Goal: Find specific page/section: Find specific page/section

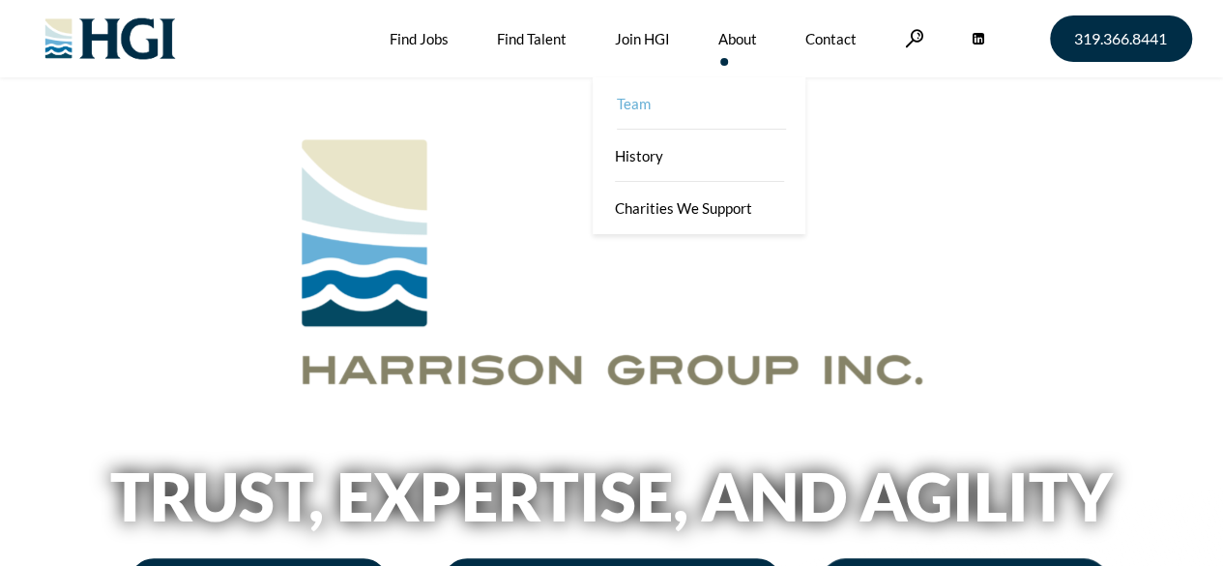
click at [638, 109] on link "Team" at bounding box center [701, 103] width 213 height 52
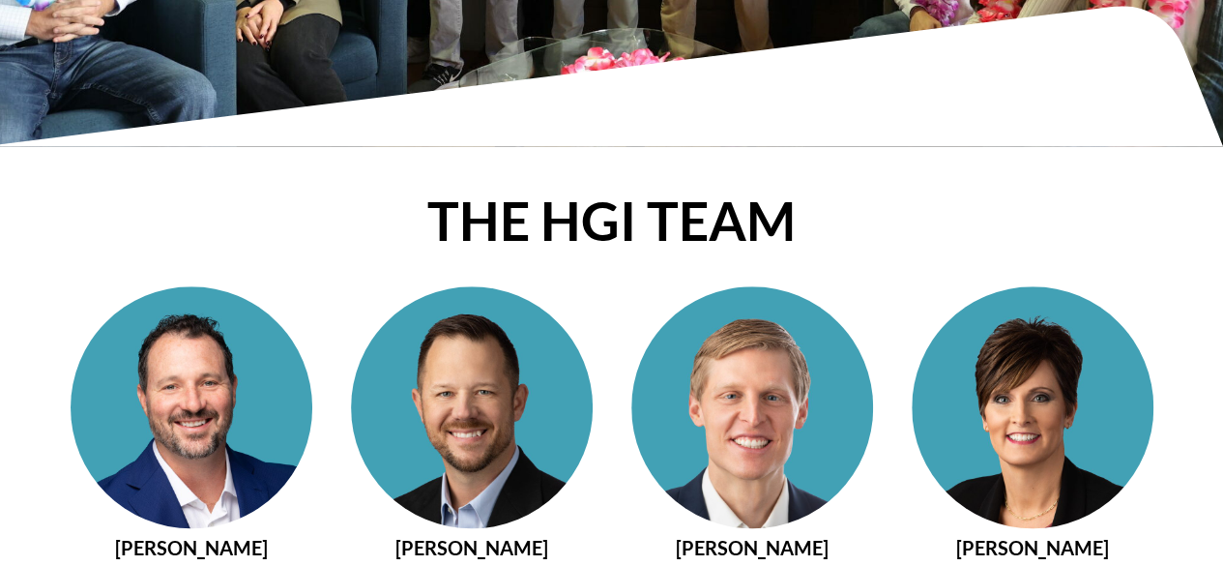
scroll to position [826, 0]
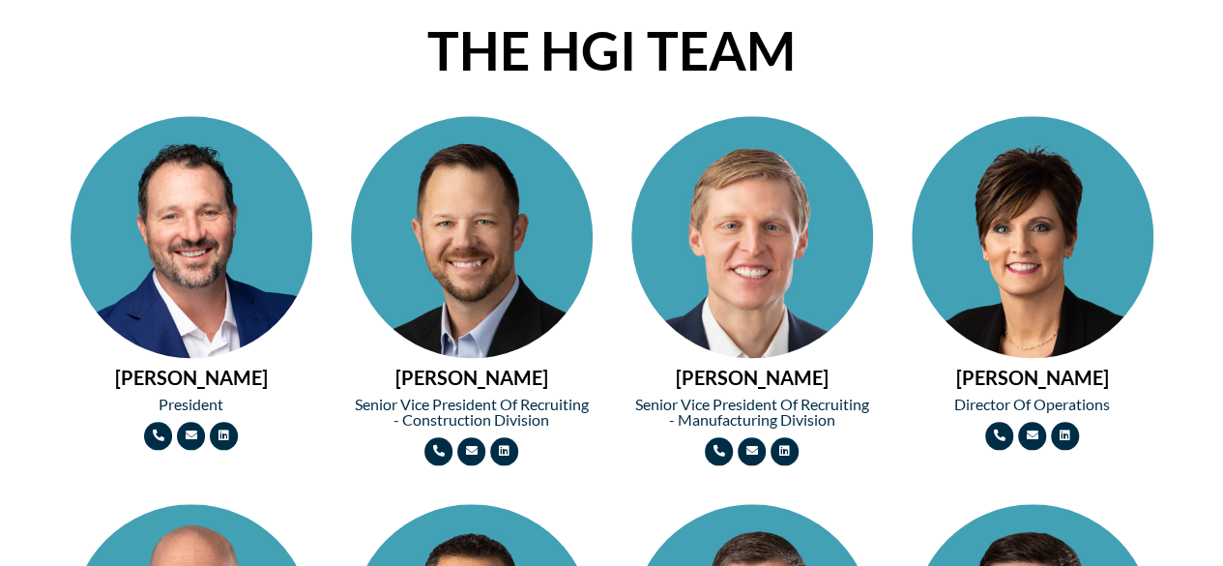
click at [779, 376] on h2 "[PERSON_NAME]" at bounding box center [752, 376] width 242 height 19
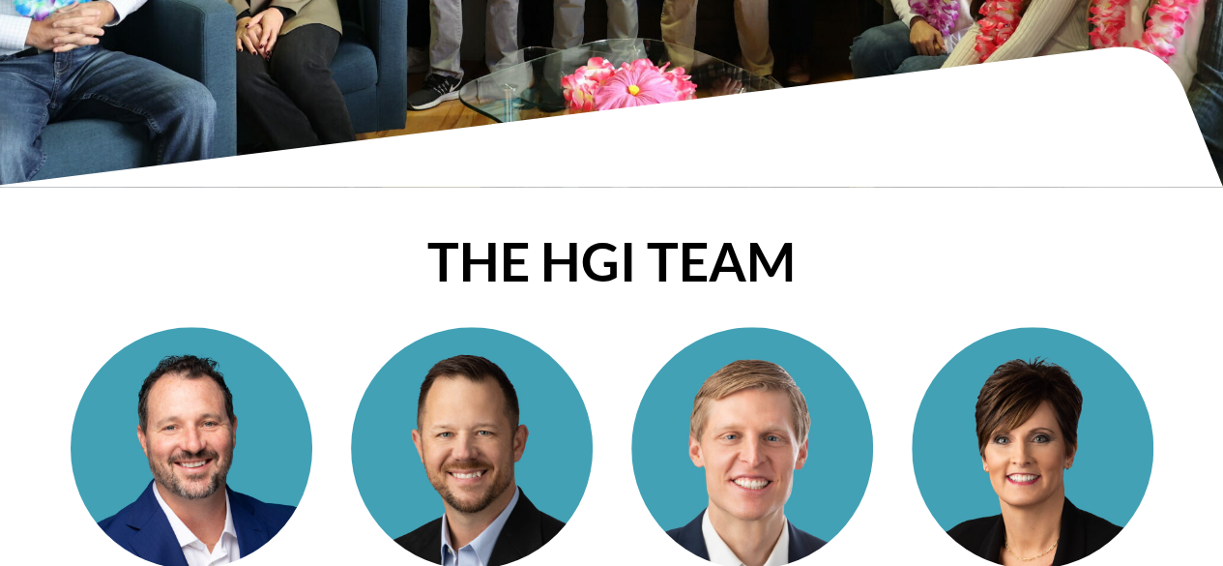
scroll to position [0, 0]
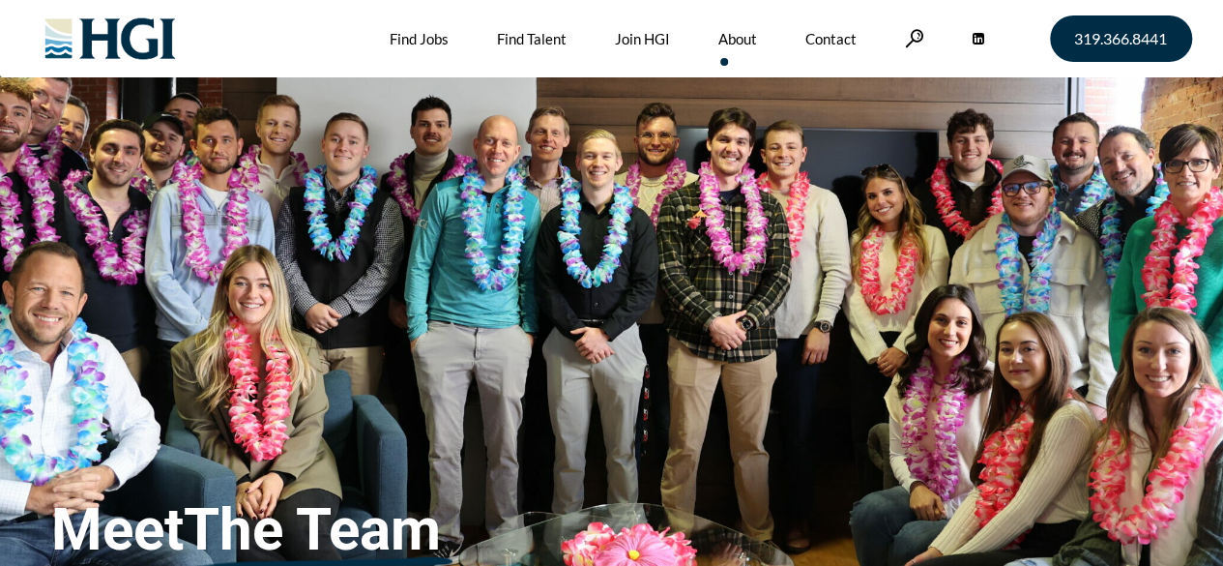
click at [140, 30] on img at bounding box center [110, 38] width 157 height 77
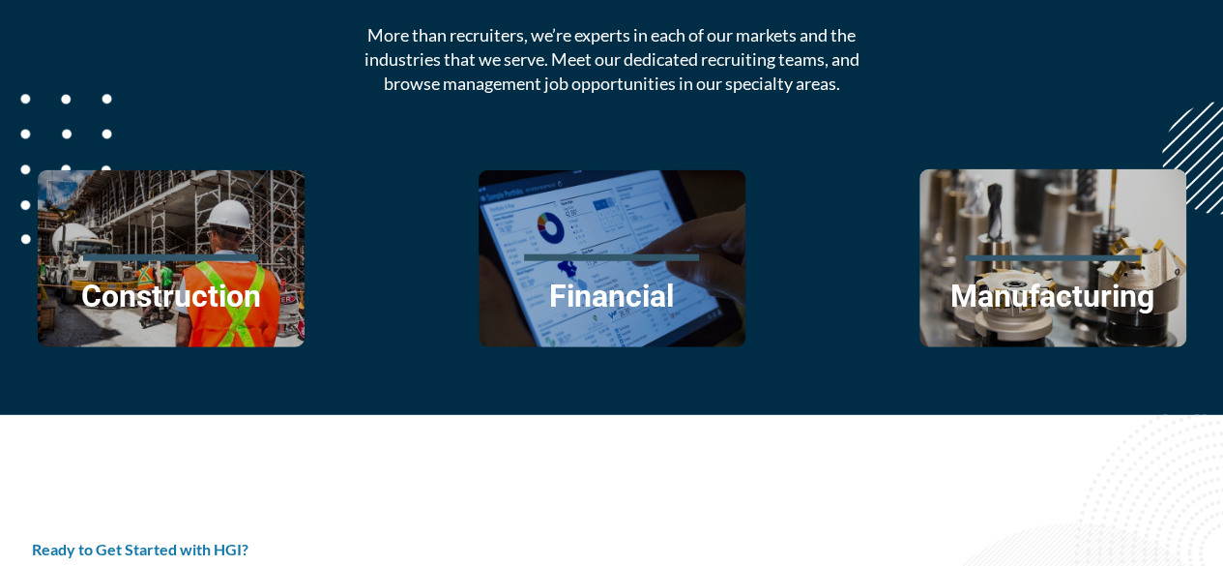
scroll to position [2199, 0]
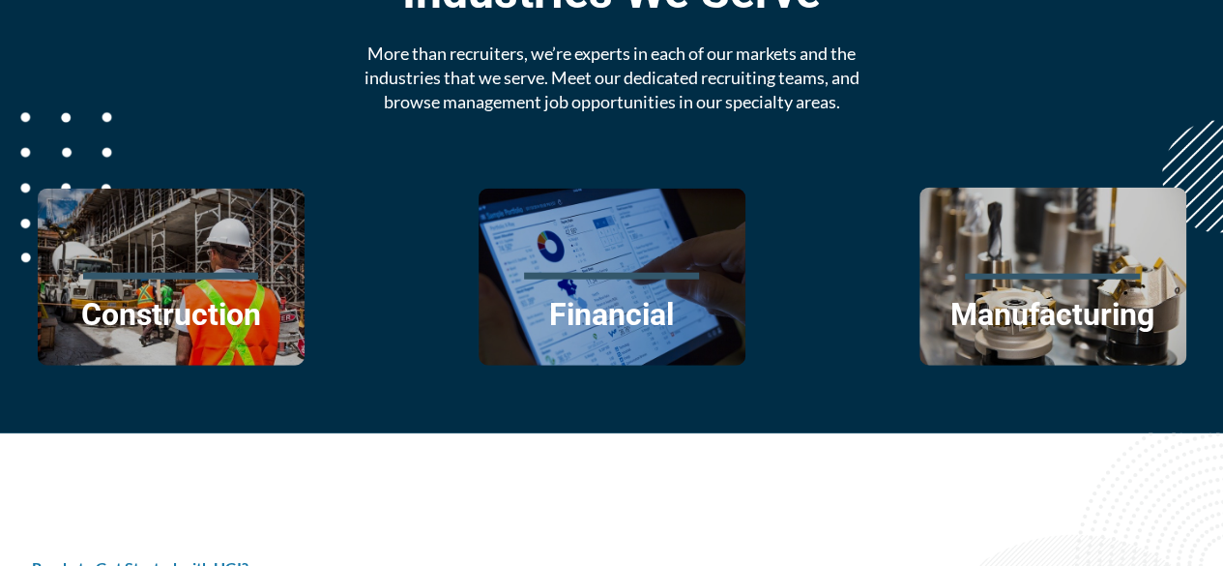
click at [854, 109] on div "More than recruiters, we’re experts in each of our markets and the industries t…" at bounding box center [611, 78] width 549 height 73
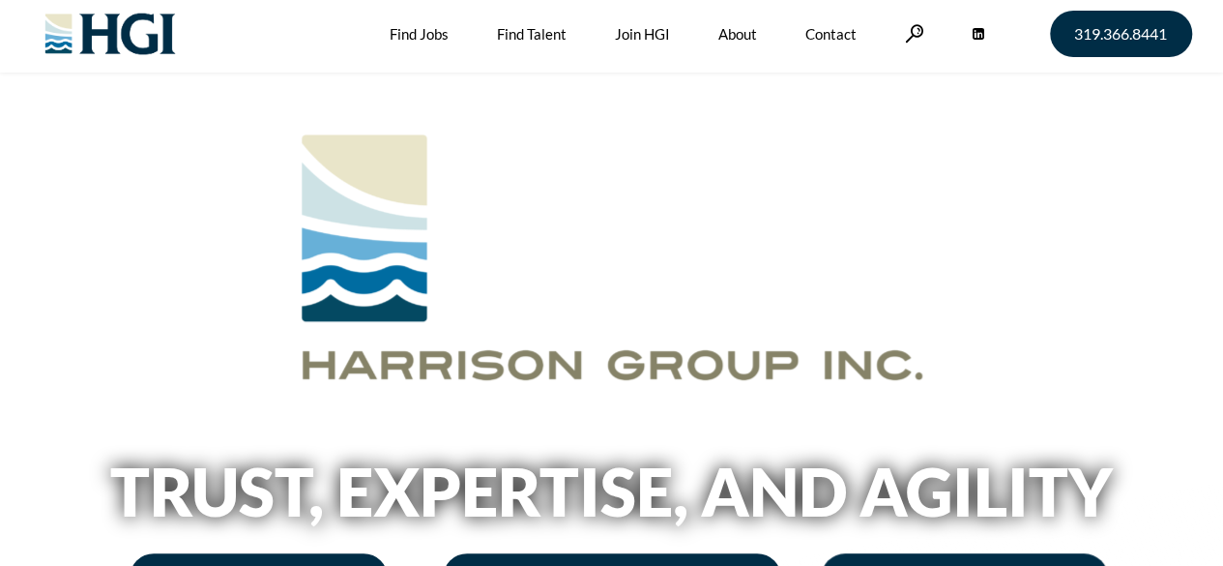
scroll to position [4, 0]
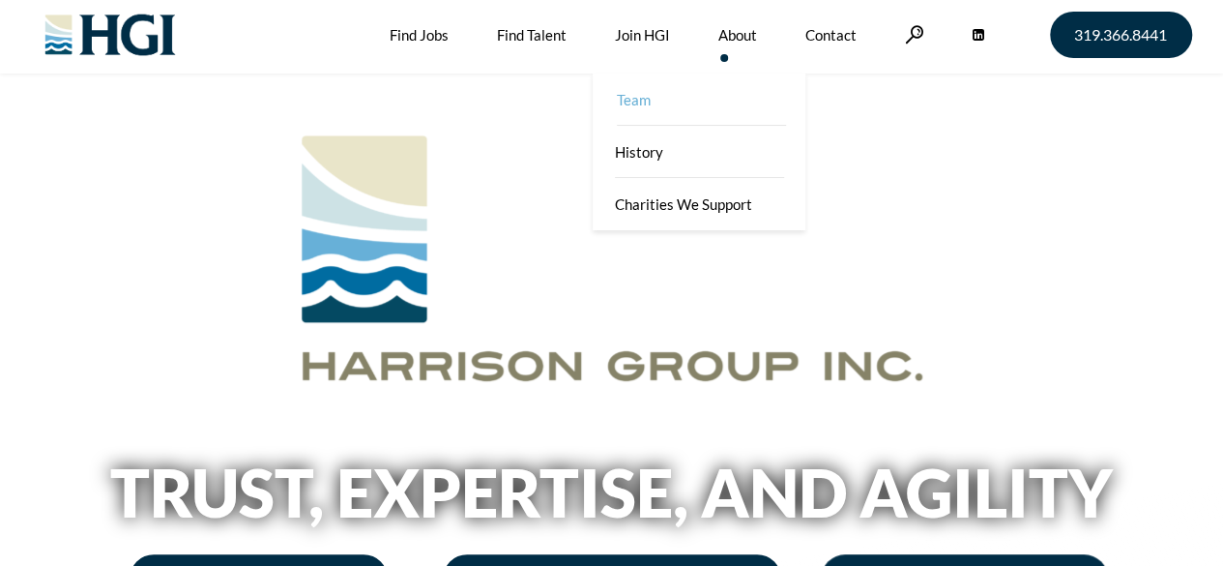
click at [635, 98] on link "Team" at bounding box center [701, 99] width 213 height 52
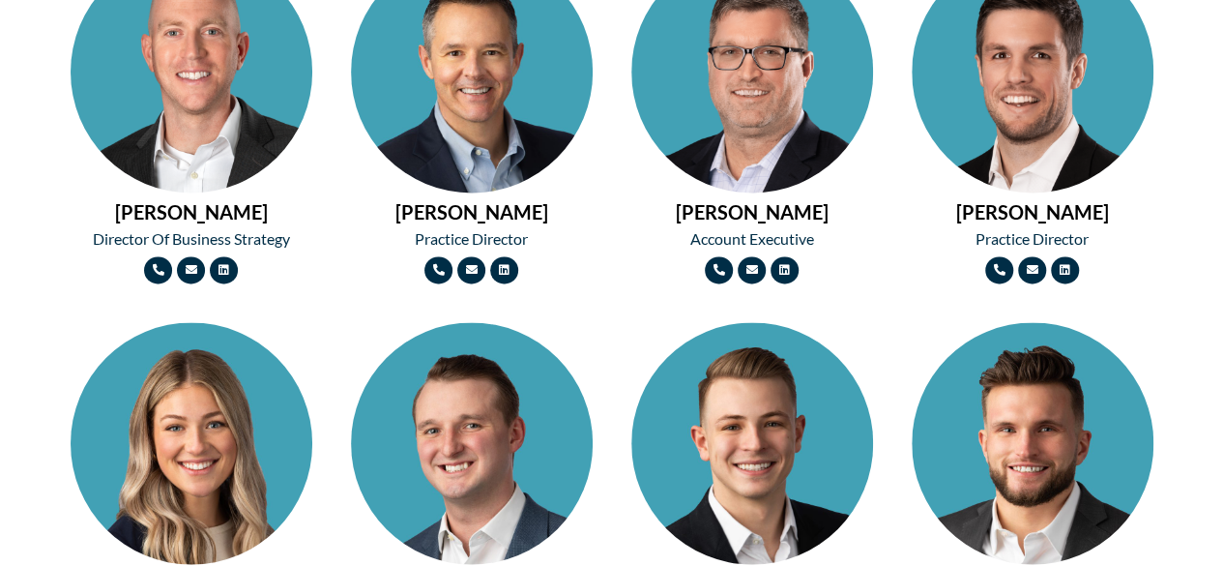
scroll to position [1262, 0]
